Goal: Task Accomplishment & Management: Manage account settings

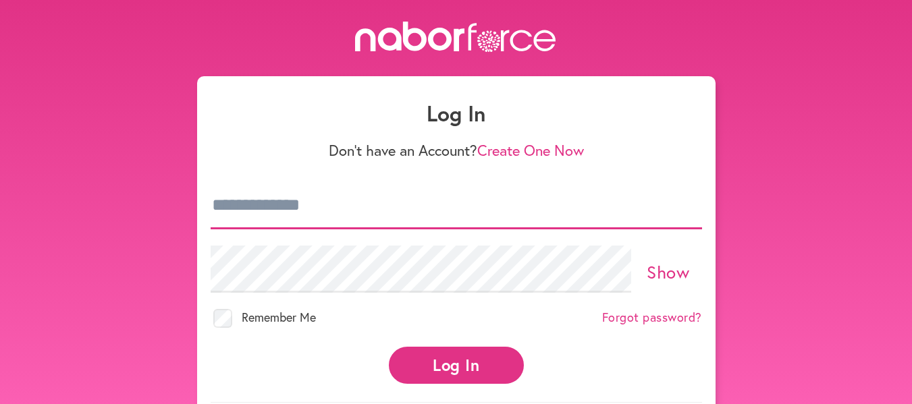
click at [271, 213] on input "email" at bounding box center [456, 205] width 491 height 47
type input "**********"
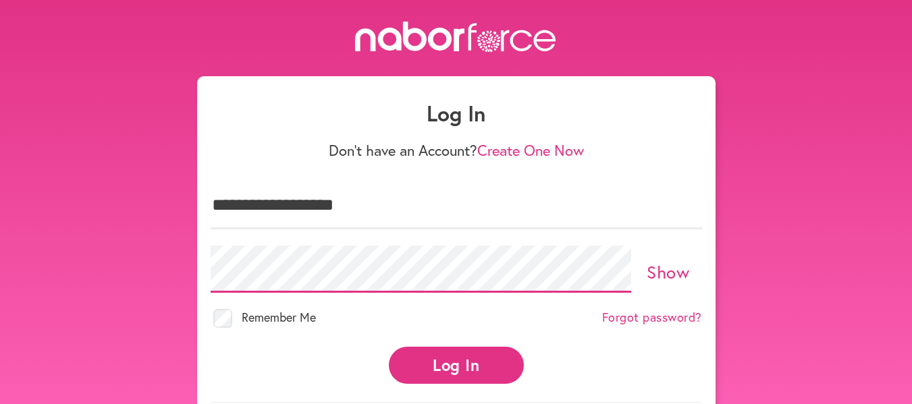
click at [389, 347] on button "Log In" at bounding box center [456, 365] width 135 height 37
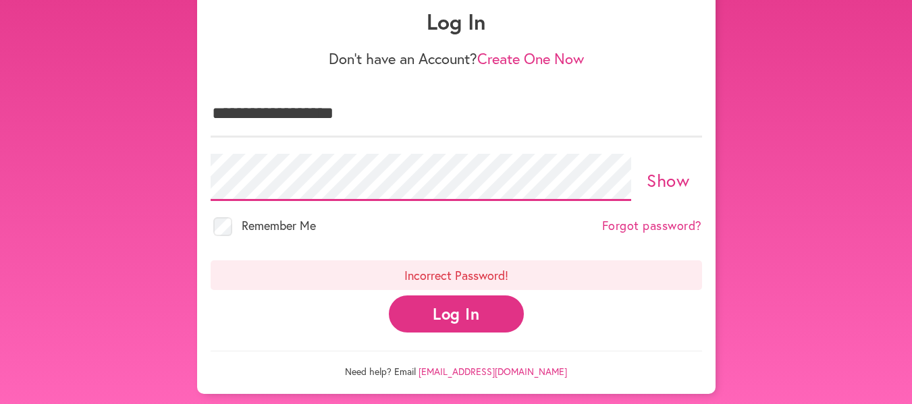
scroll to position [95, 0]
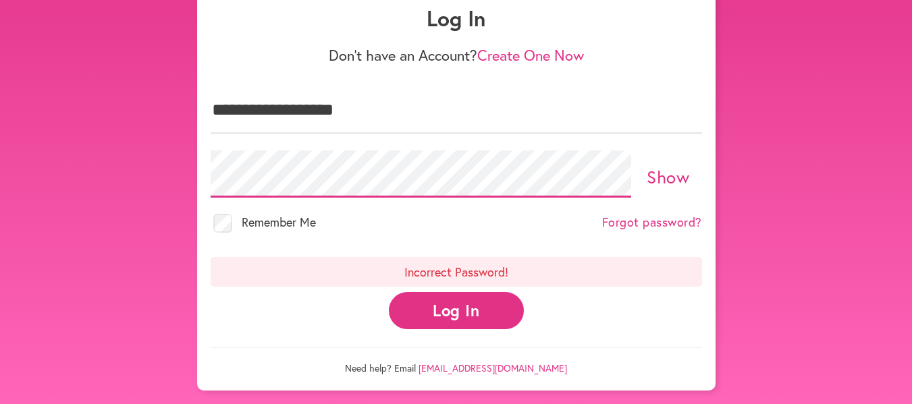
click at [0, 140] on div "**********" at bounding box center [456, 158] width 912 height 464
click at [389, 292] on button "Log In" at bounding box center [456, 310] width 135 height 37
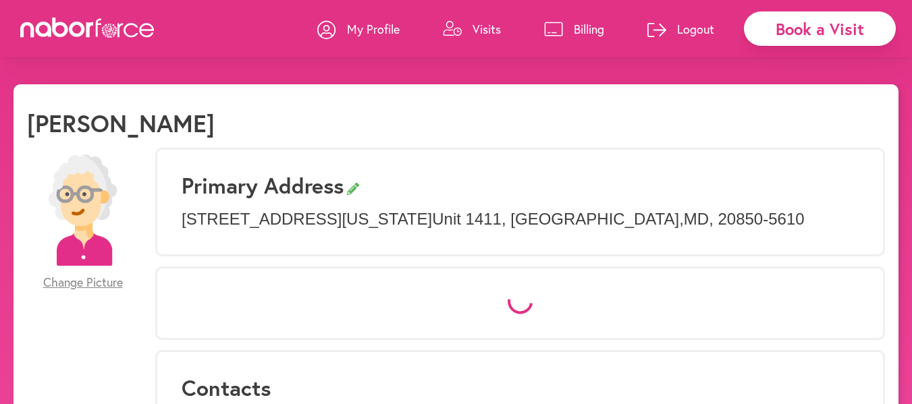
select select "*"
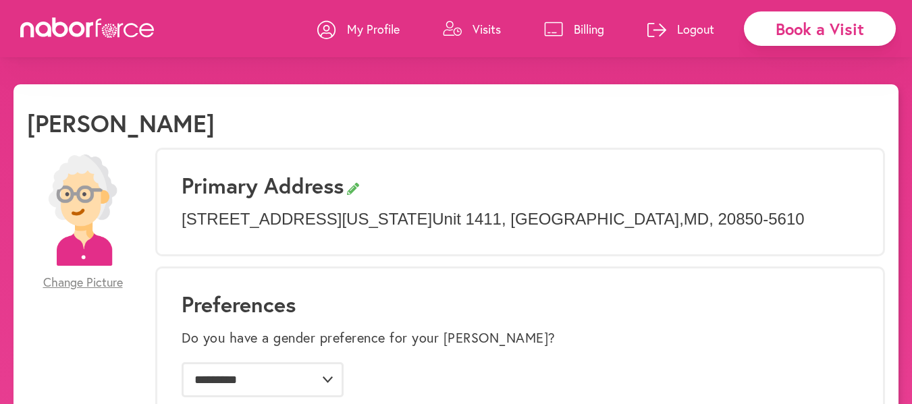
click at [591, 26] on p "Billing" at bounding box center [589, 29] width 30 height 16
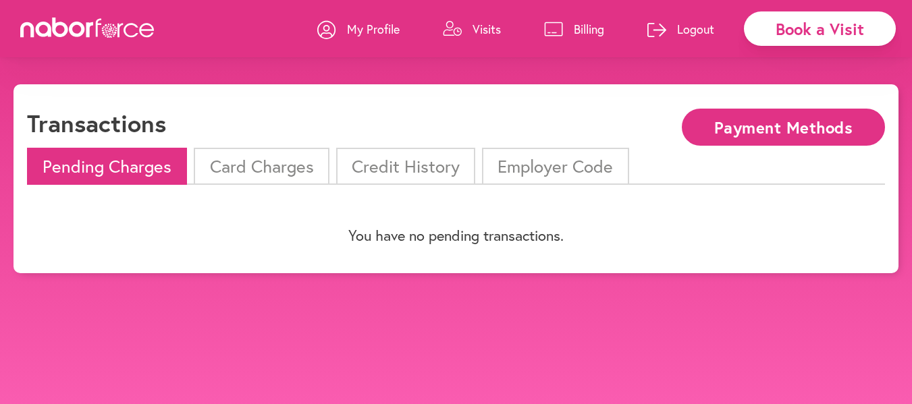
click at [746, 130] on button "Payment Methods" at bounding box center [783, 127] width 203 height 37
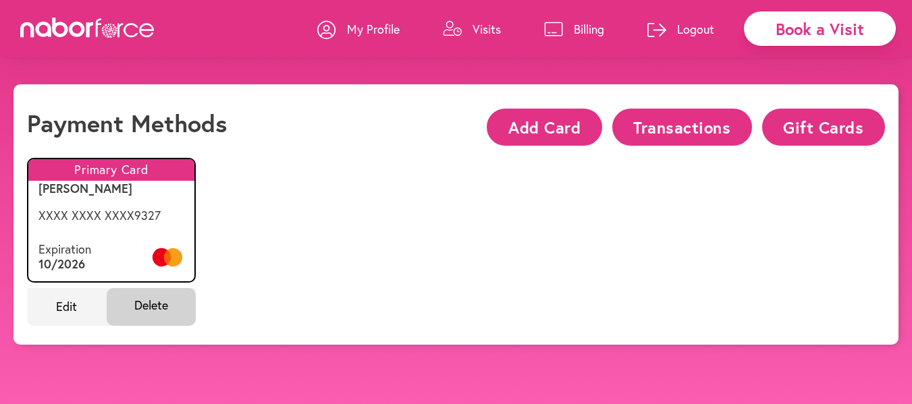
click at [797, 130] on button "Gift Cards" at bounding box center [823, 127] width 123 height 37
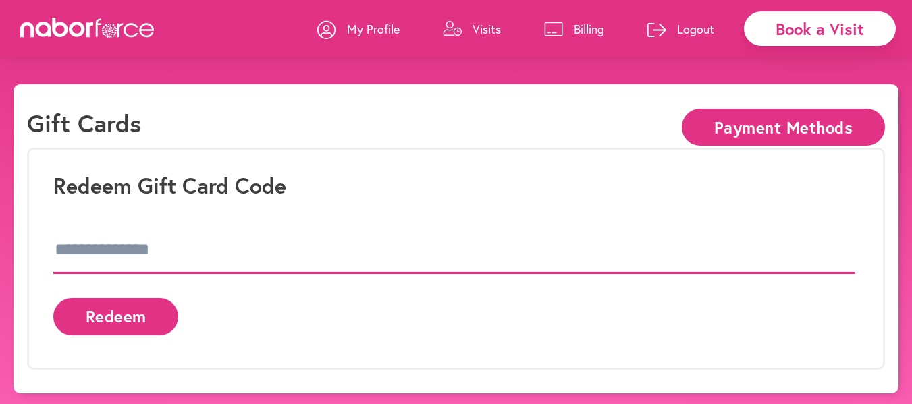
click at [124, 249] on input at bounding box center [454, 250] width 802 height 47
click at [128, 246] on input at bounding box center [454, 250] width 802 height 47
type input "**********"
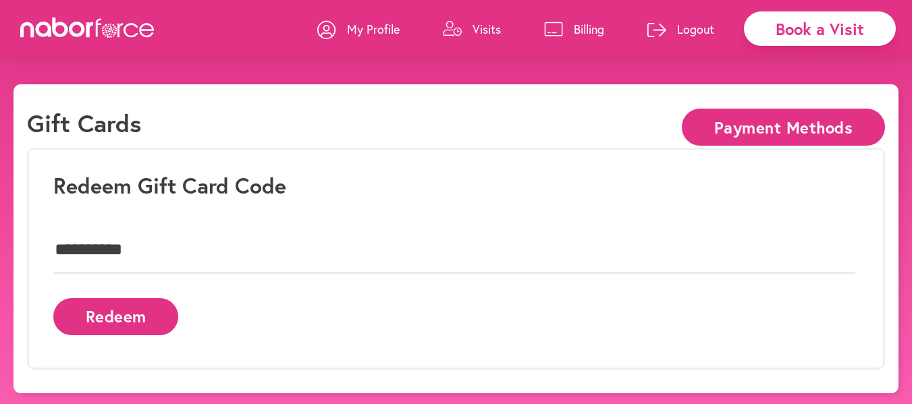
click at [119, 324] on button "Redeem" at bounding box center [115, 316] width 125 height 37
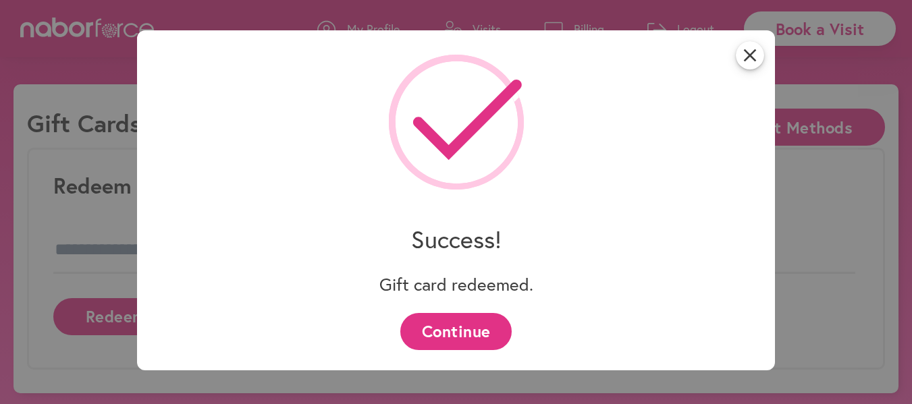
click at [462, 321] on button "Continue" at bounding box center [455, 331] width 111 height 37
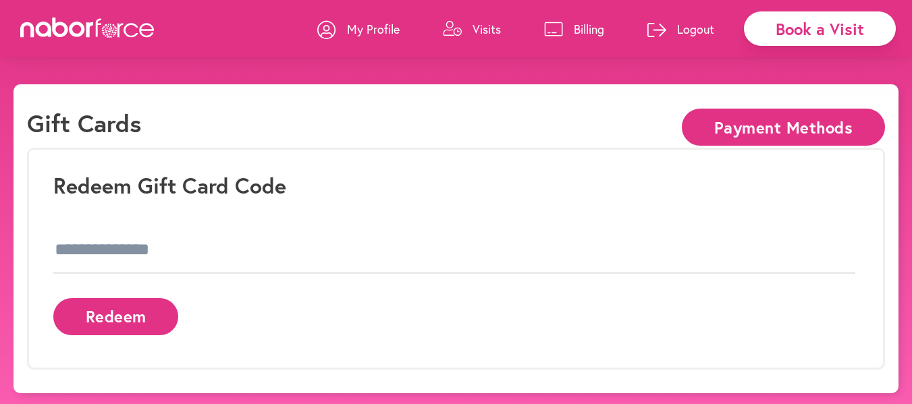
click at [734, 126] on button "Payment Methods" at bounding box center [783, 127] width 203 height 37
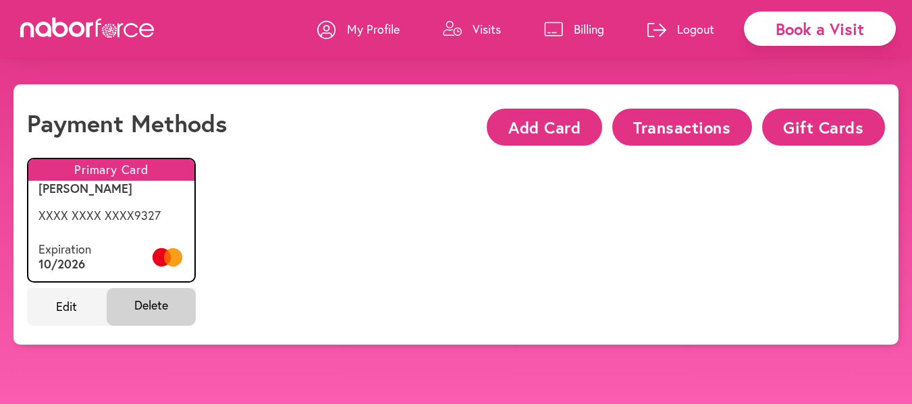
click at [840, 132] on button "Gift Cards" at bounding box center [823, 127] width 123 height 37
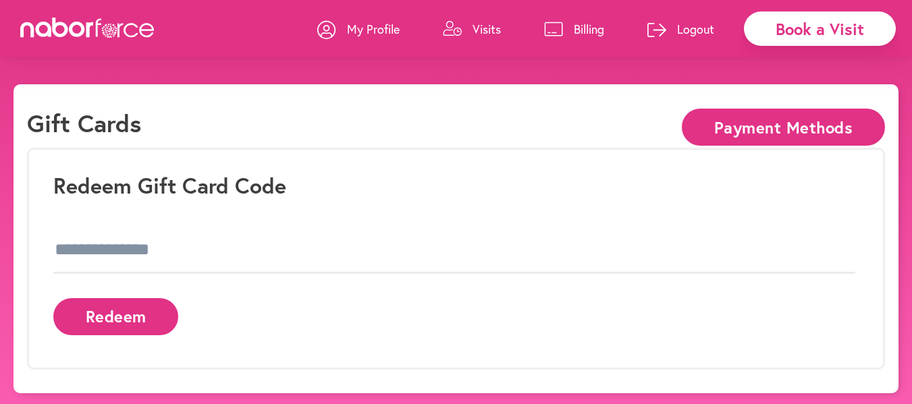
click at [588, 23] on p "Billing" at bounding box center [589, 29] width 30 height 16
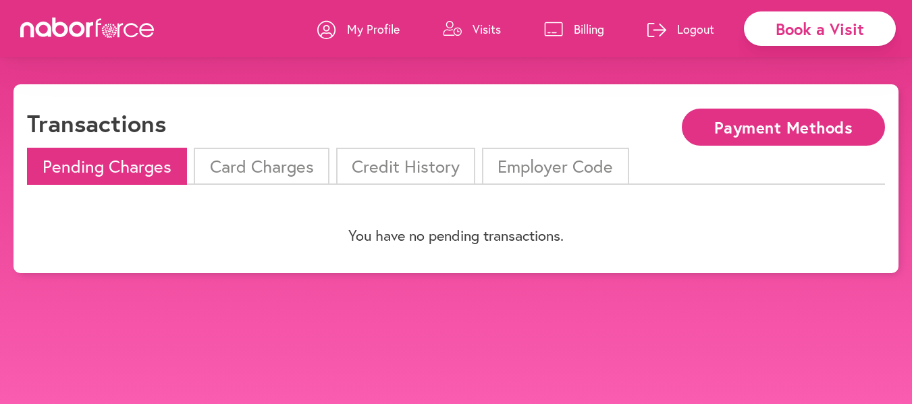
click at [402, 157] on li "Credit History" at bounding box center [405, 166] width 139 height 37
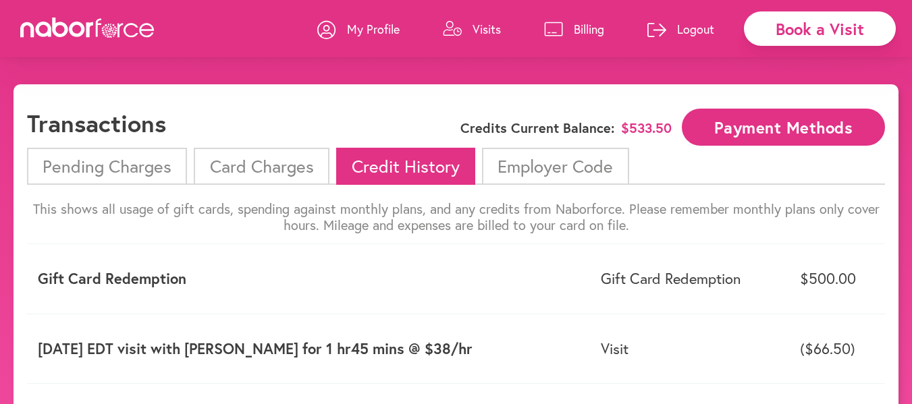
click at [704, 29] on p "Logout" at bounding box center [695, 29] width 37 height 16
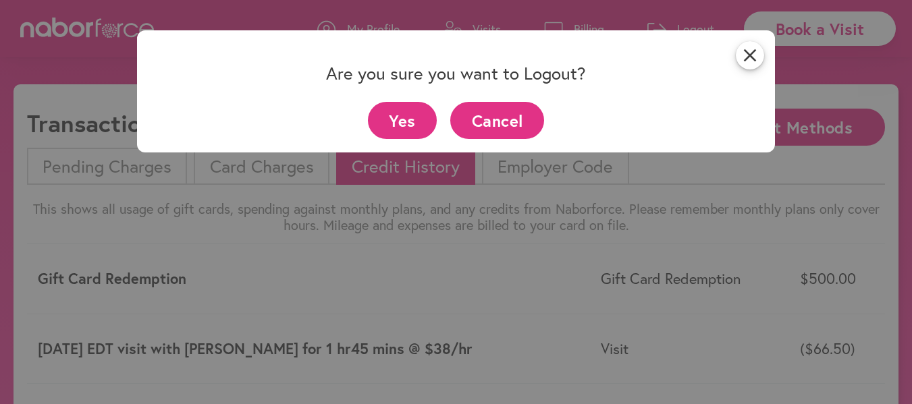
click at [409, 121] on button "Yes" at bounding box center [403, 120] width 70 height 37
